Goal: Navigation & Orientation: Find specific page/section

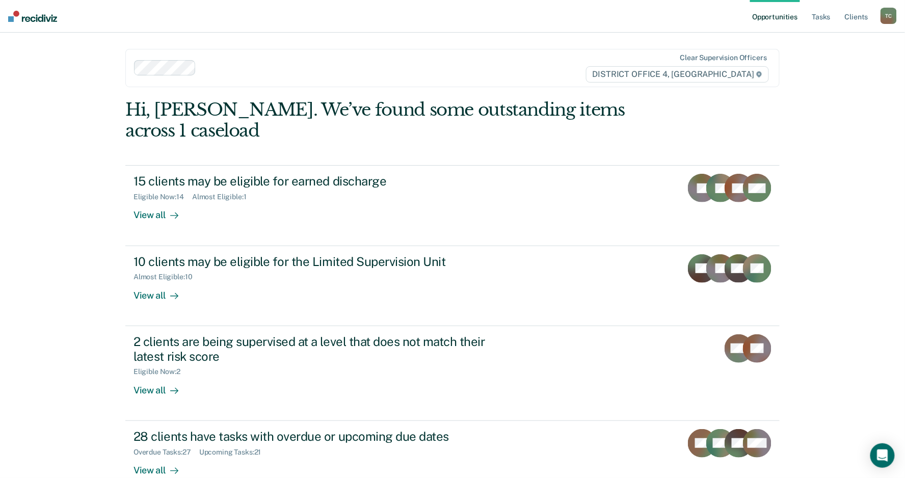
click at [628, 5] on nav "Opportunities Tasks Client s [PERSON_NAME] Profile How it works Log Out" at bounding box center [452, 16] width 905 height 33
click at [859, 23] on link "Client s" at bounding box center [857, 16] width 28 height 33
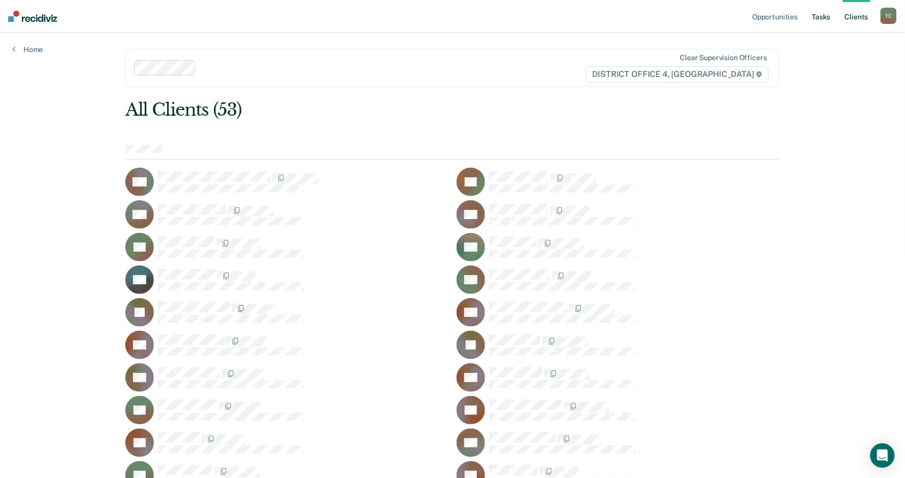
click at [819, 17] on link "Tasks" at bounding box center [821, 16] width 22 height 33
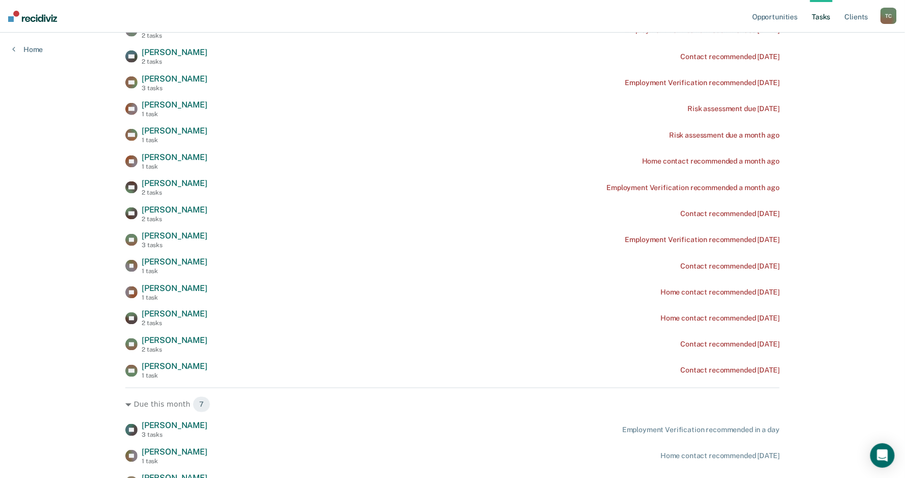
scroll to position [396, 0]
